Goal: Task Accomplishment & Management: Use online tool/utility

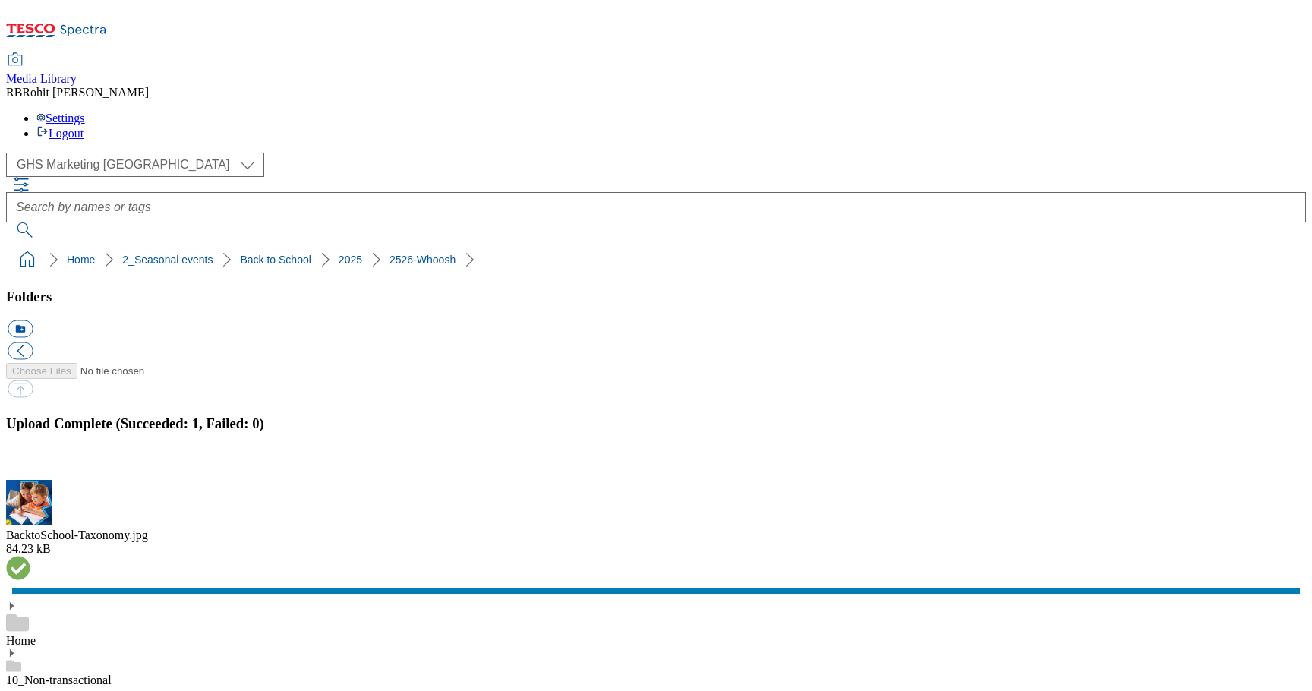
select select "flare-ghs-mktg"
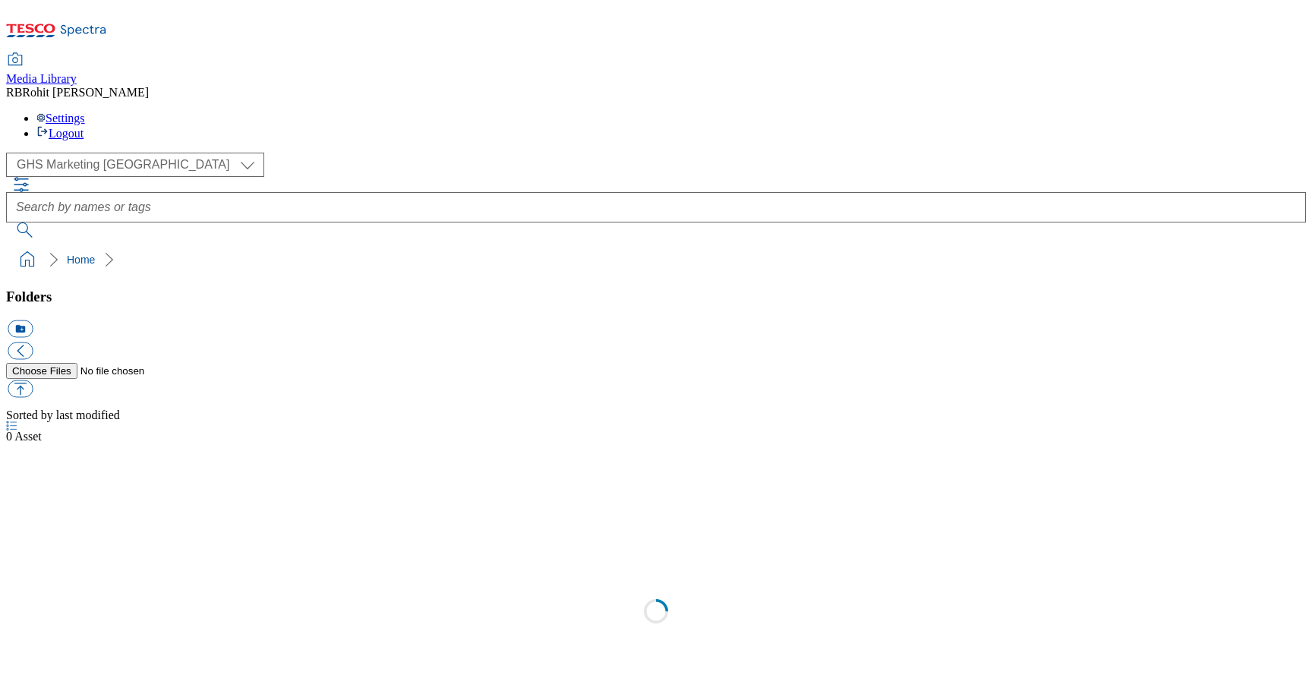
scroll to position [1, 0]
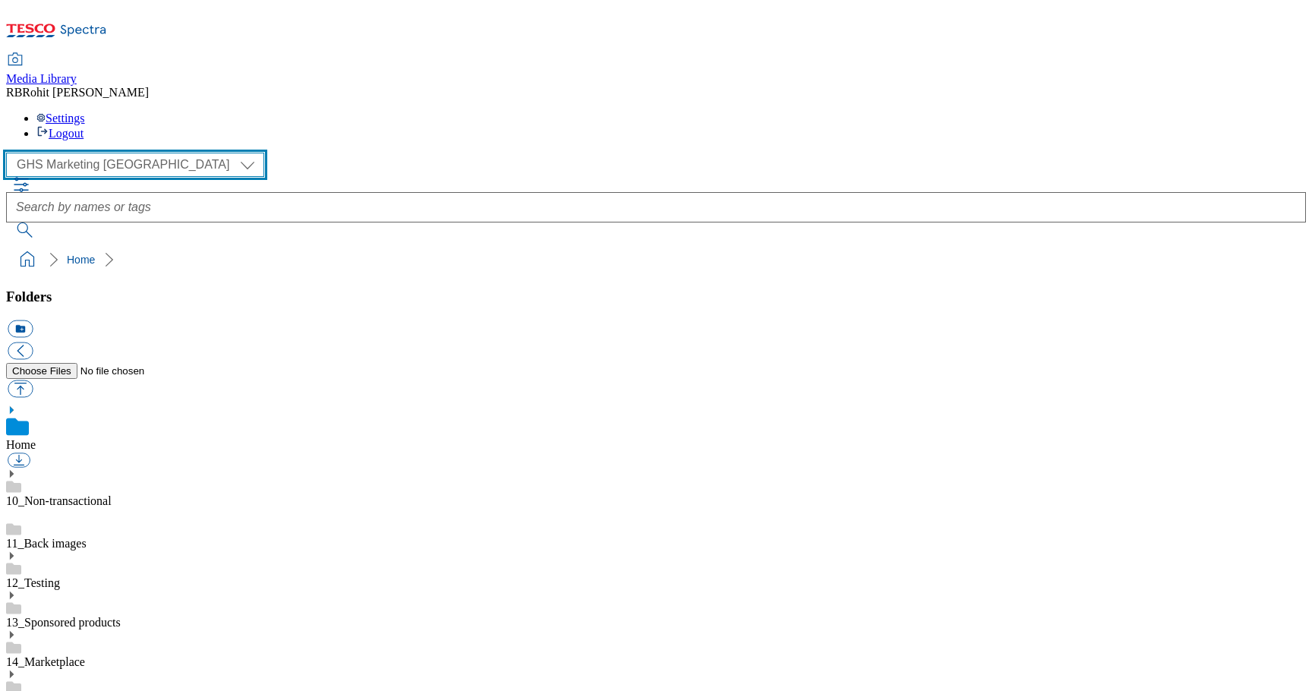
click at [86, 153] on select "Clubcard Marketing Clubcard ROI Dotcom UK GHS Marketing UK GHS ROI Realfood Tes…" at bounding box center [135, 165] width 258 height 24
select select "flare-ghs-roi"
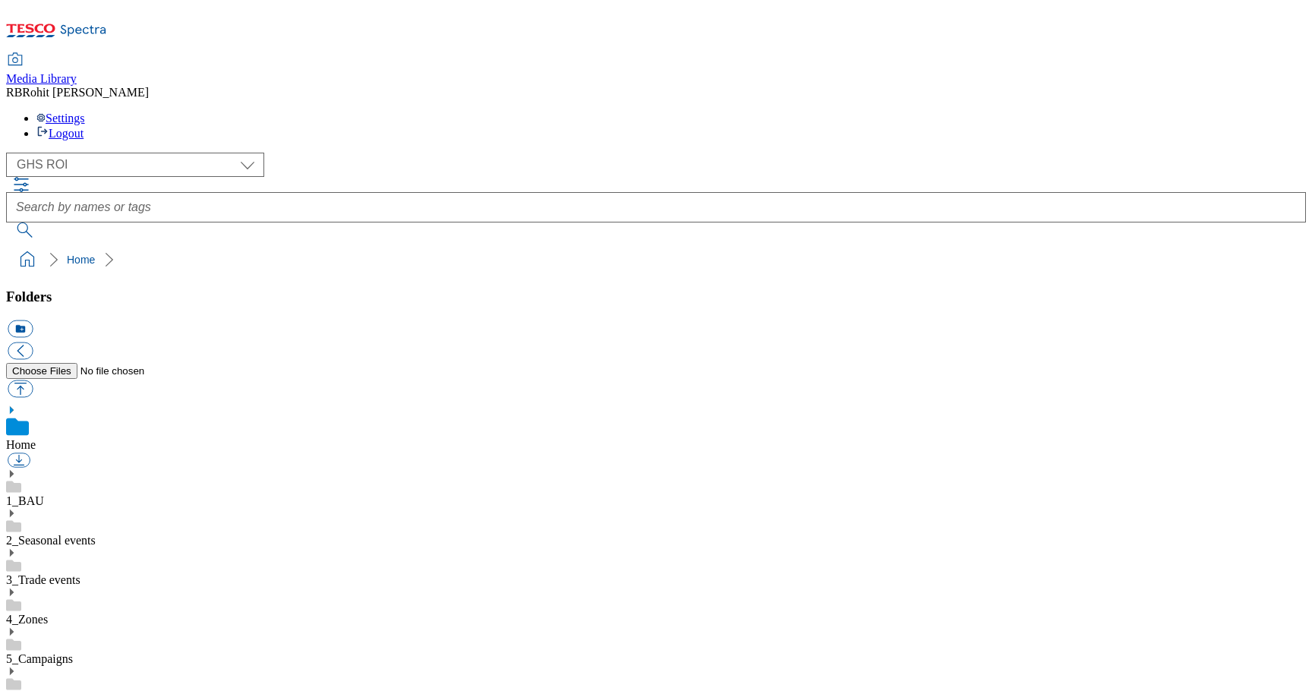
click at [36, 468] on div "1_BAU" at bounding box center [656, 487] width 1300 height 39
click at [14, 453] on use at bounding box center [12, 457] width 4 height 8
click at [17, 626] on icon at bounding box center [11, 631] width 11 height 11
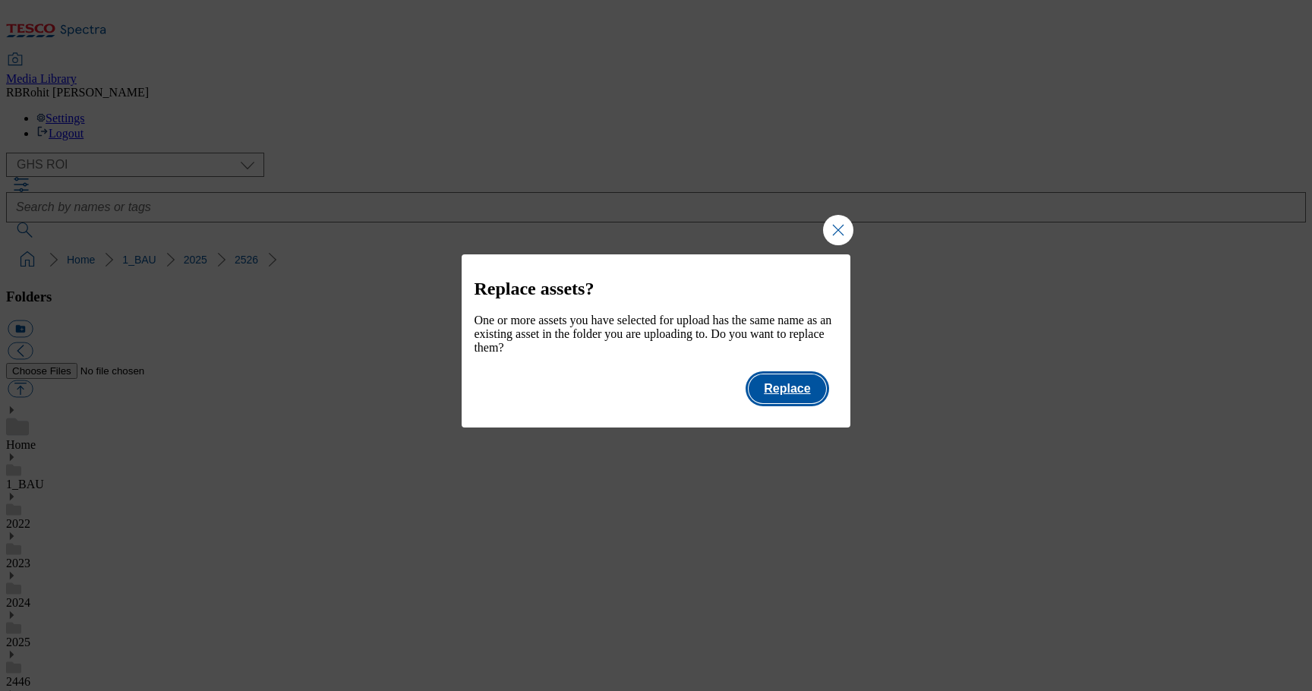
click at [802, 395] on button "Replace" at bounding box center [787, 388] width 77 height 29
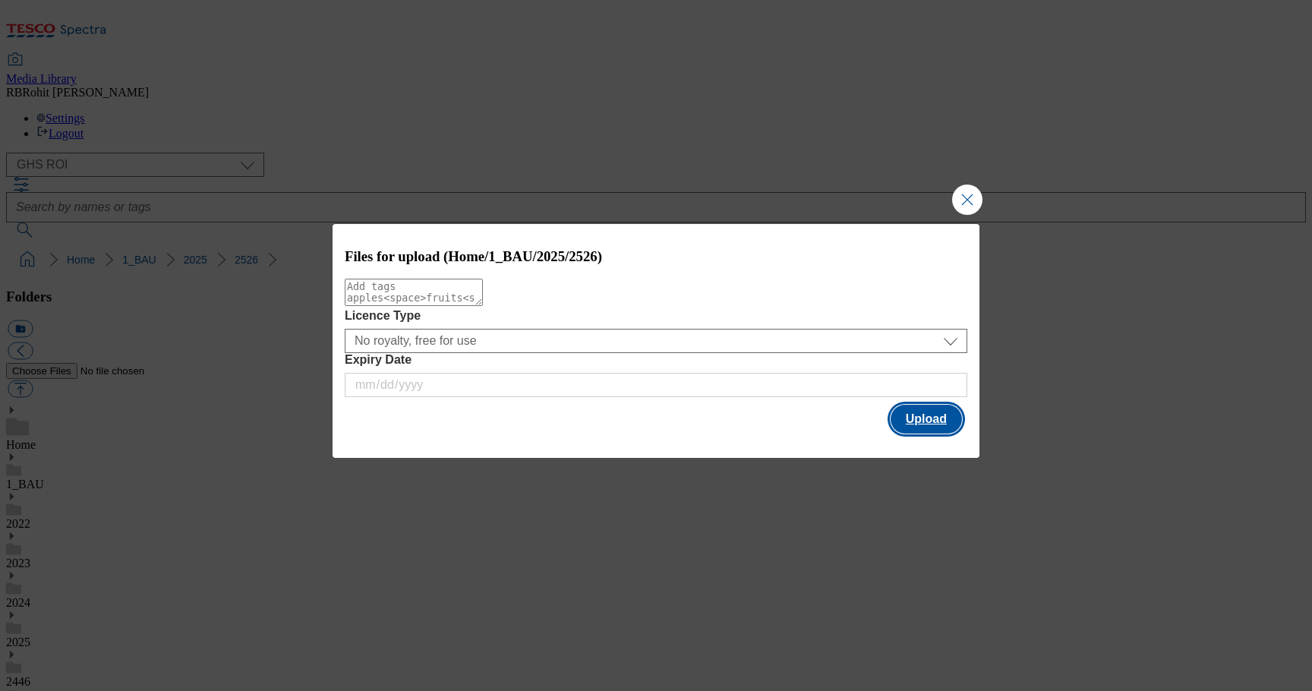
click at [938, 421] on button "Upload" at bounding box center [926, 419] width 71 height 29
